Goal: Navigation & Orientation: Find specific page/section

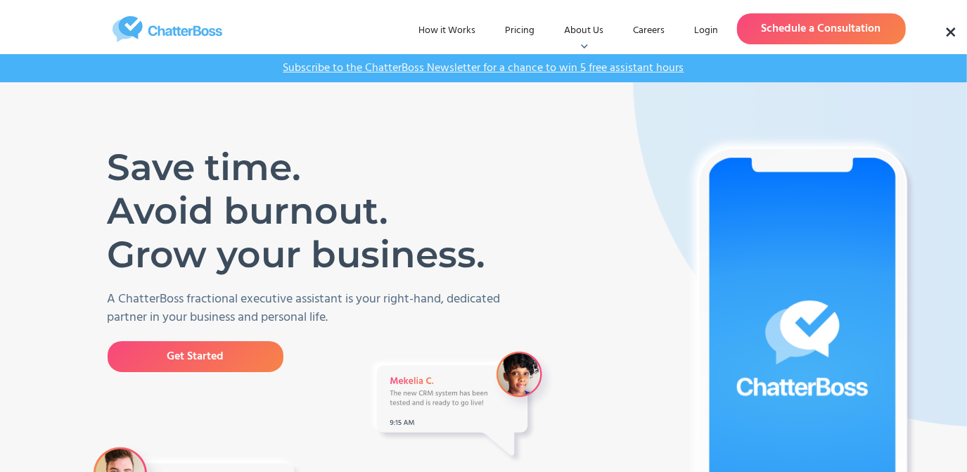
click at [180, 34] on img "home" at bounding box center [167, 29] width 211 height 26
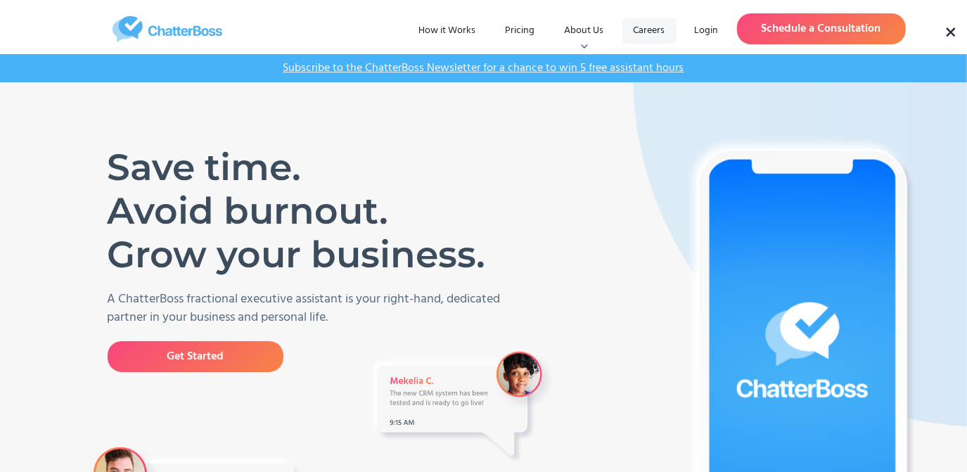
click at [639, 30] on link "Careers" at bounding box center [649, 30] width 54 height 25
click at [197, 39] on img "home" at bounding box center [167, 29] width 211 height 26
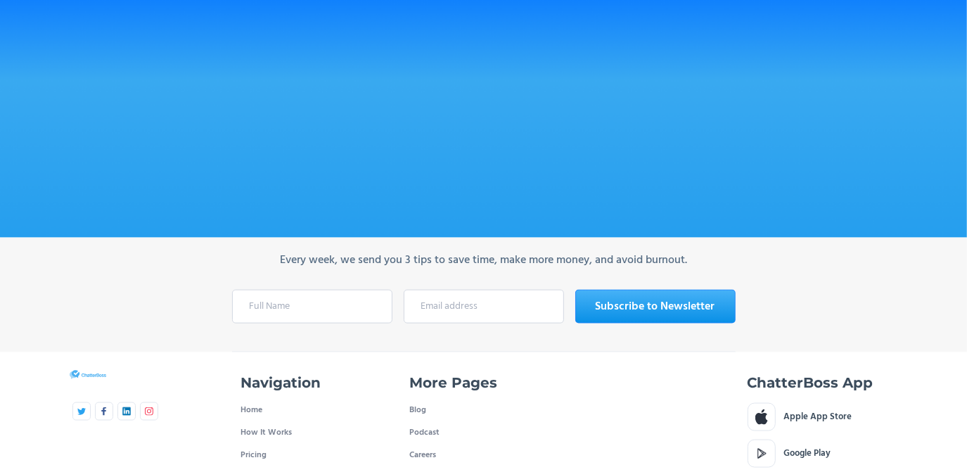
scroll to position [4859, 0]
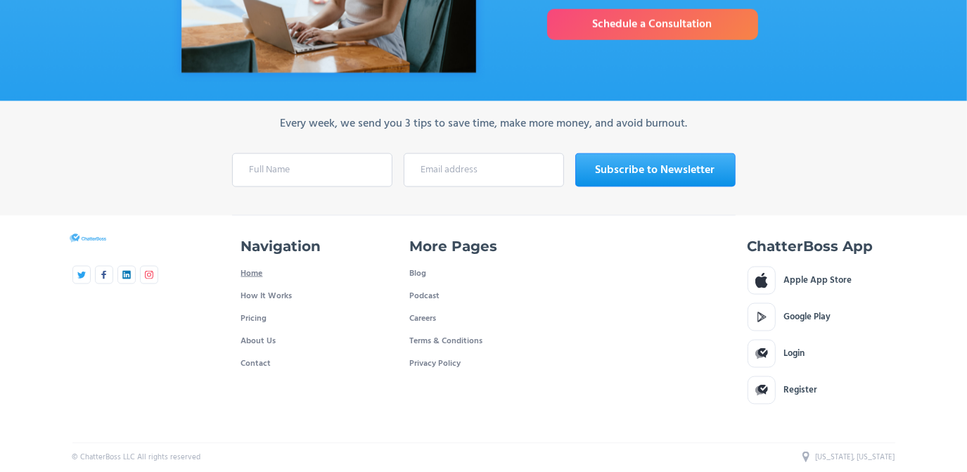
click at [254, 264] on link "Home" at bounding box center [252, 273] width 22 height 22
